Goal: Transaction & Acquisition: Download file/media

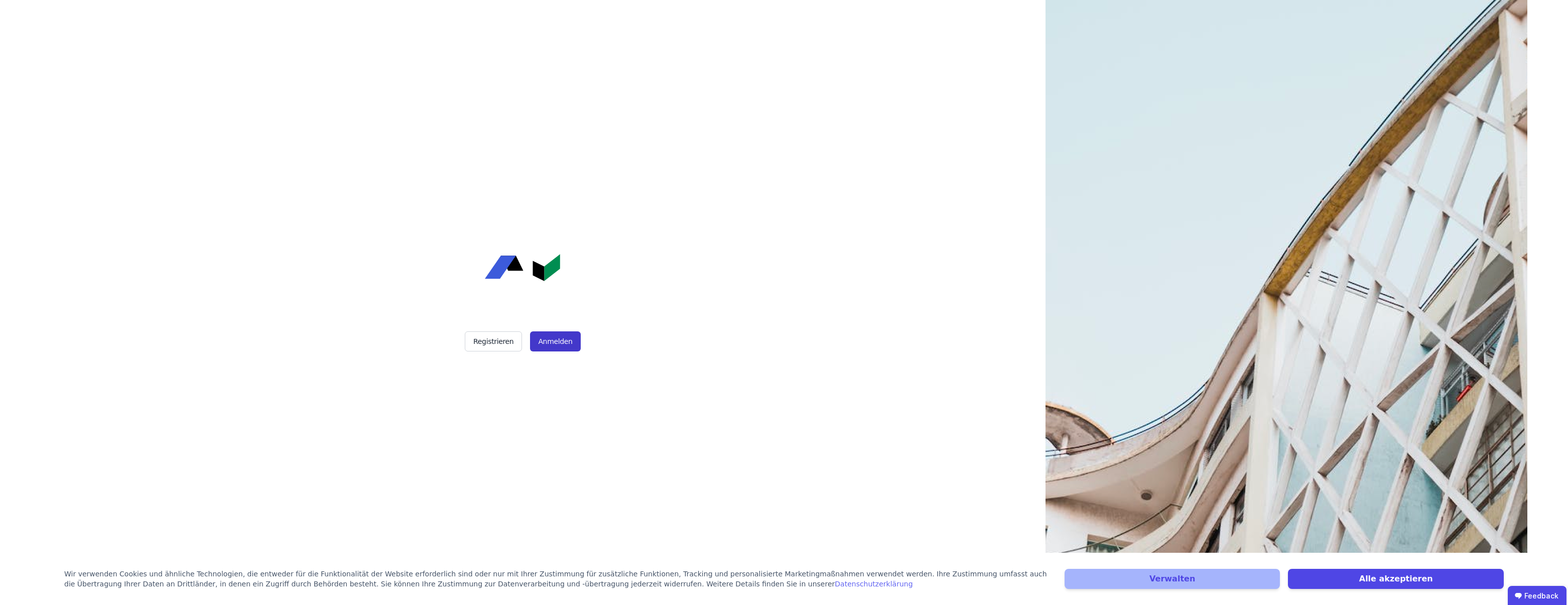
click at [539, 342] on button "Anmelden" at bounding box center [555, 341] width 50 height 20
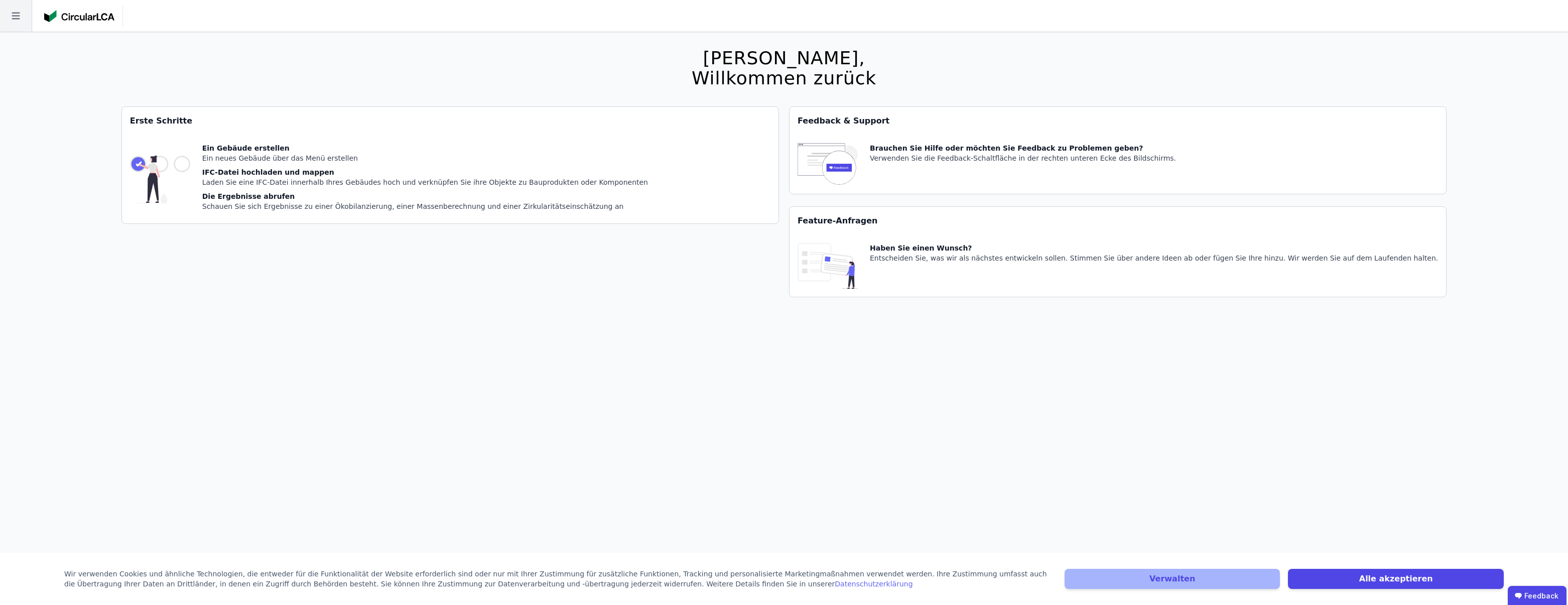
click at [16, 21] on icon at bounding box center [16, 16] width 32 height 32
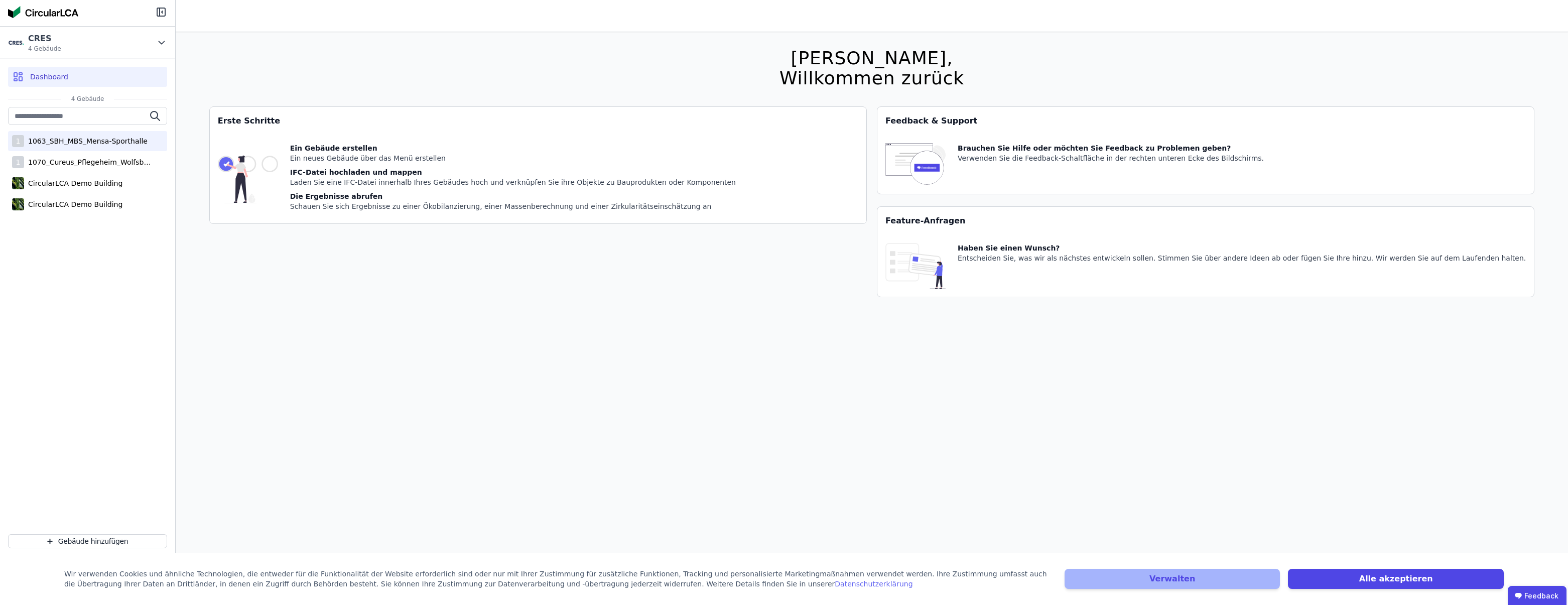
click at [64, 143] on div "1063_SBH_MBS_Mensa-Sporthalle" at bounding box center [86, 141] width 124 height 10
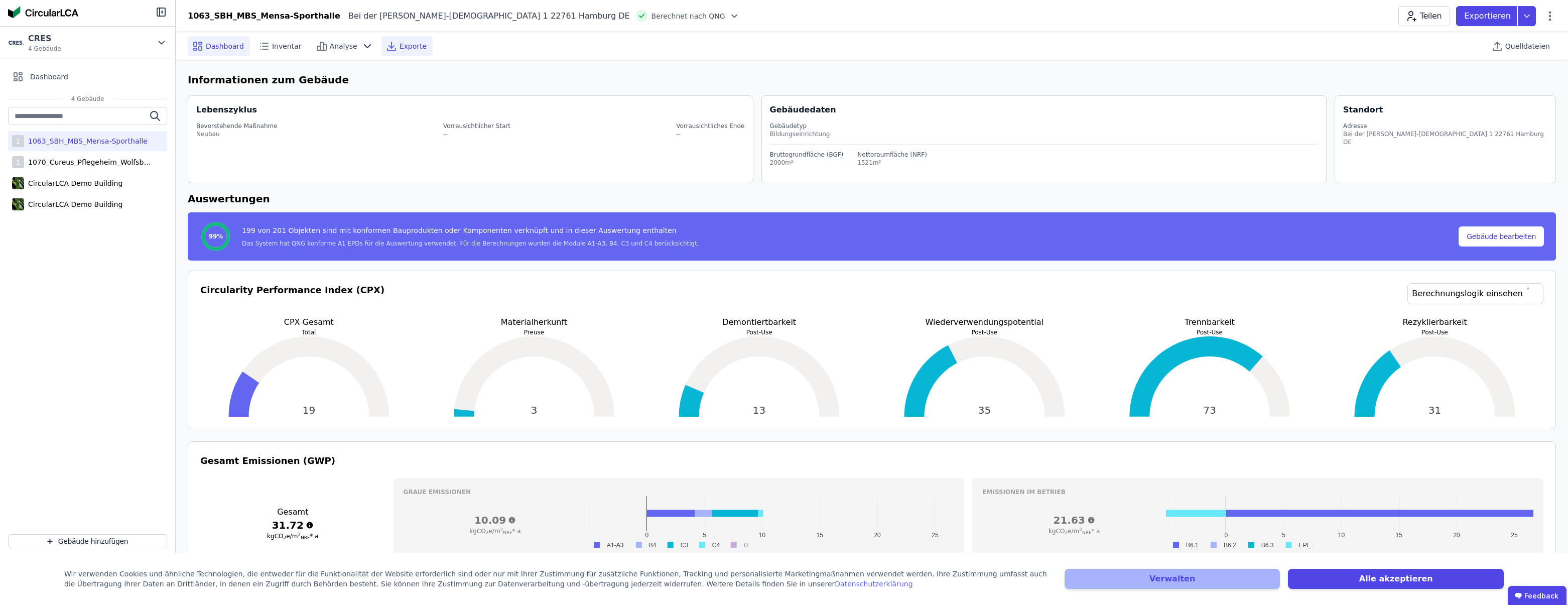
click at [399, 42] on span "Exporte" at bounding box center [412, 47] width 27 height 10
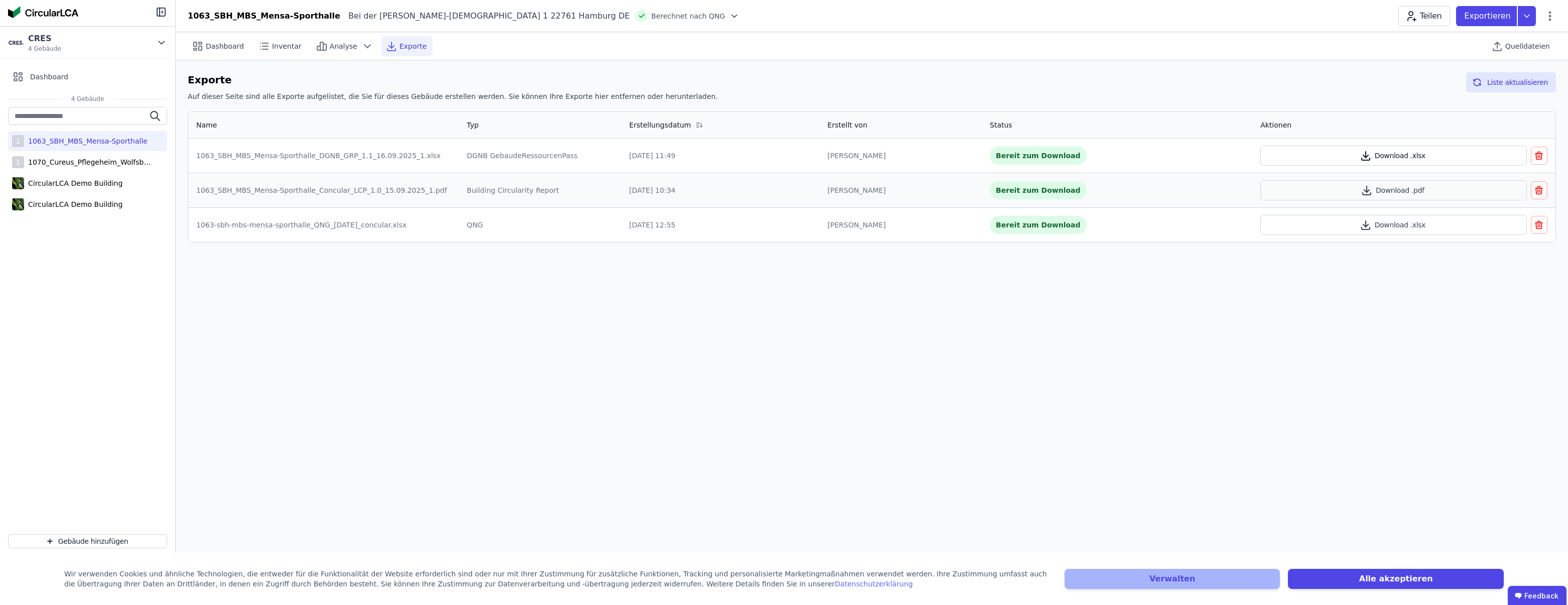
click at [1376, 152] on button "Download .xlsx" at bounding box center [1393, 155] width 266 height 20
click at [534, 316] on div "Dashboard Inventar Analyse Exporte Quelldateien Exporte Auf dieser Seite sind a…" at bounding box center [871, 318] width 1392 height 573
click at [1513, 282] on div "Dashboard Inventar Analyse Exporte Quelldateien Exporte Auf dieser Seite sind a…" at bounding box center [871, 318] width 1392 height 573
click at [338, 347] on div "Dashboard Inventar Analyse Exporte Quelldateien Exporte Auf dieser Seite sind a…" at bounding box center [871, 318] width 1392 height 573
drag, startPoint x: 471, startPoint y: 193, endPoint x: 552, endPoint y: 193, distance: 81.0
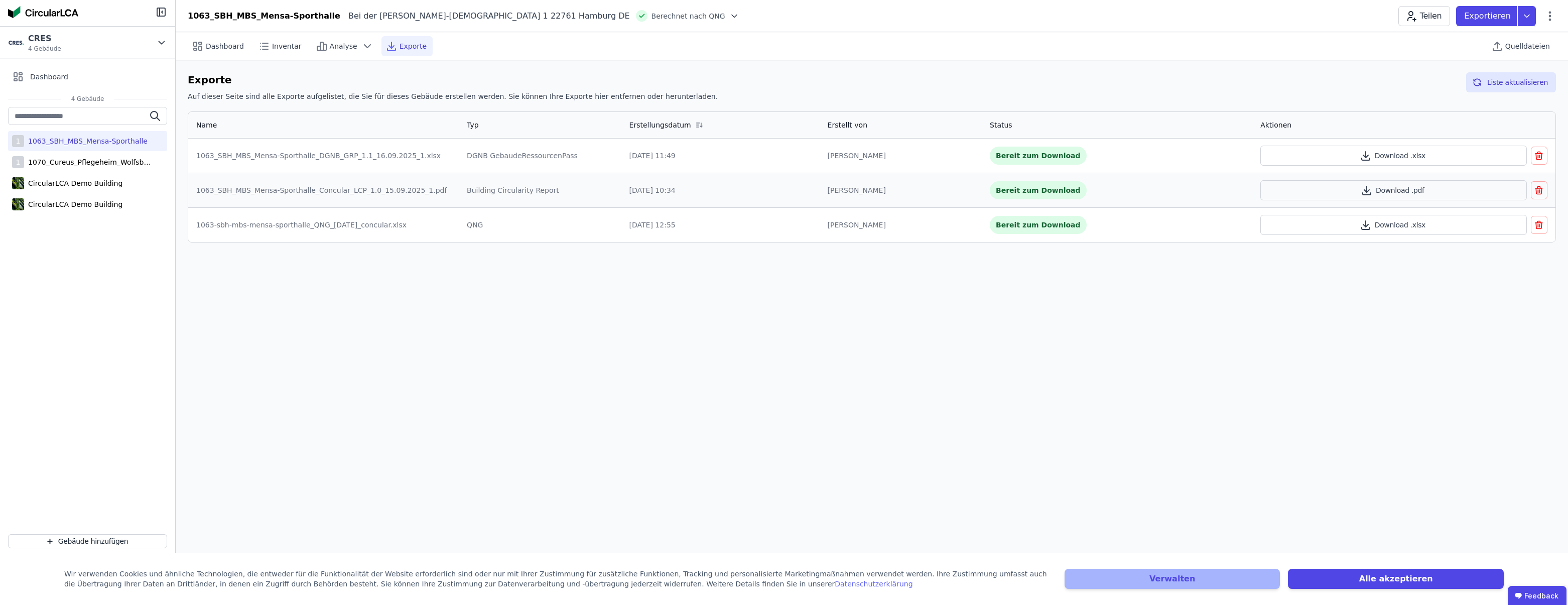
click at [552, 193] on div "Building Circularity Report" at bounding box center [540, 191] width 146 height 10
click at [1405, 329] on div "Dashboard Inventar Analyse Exporte Quelldateien Exporte Auf dieser Seite sind a…" at bounding box center [871, 318] width 1392 height 573
